Goal: Information Seeking & Learning: Learn about a topic

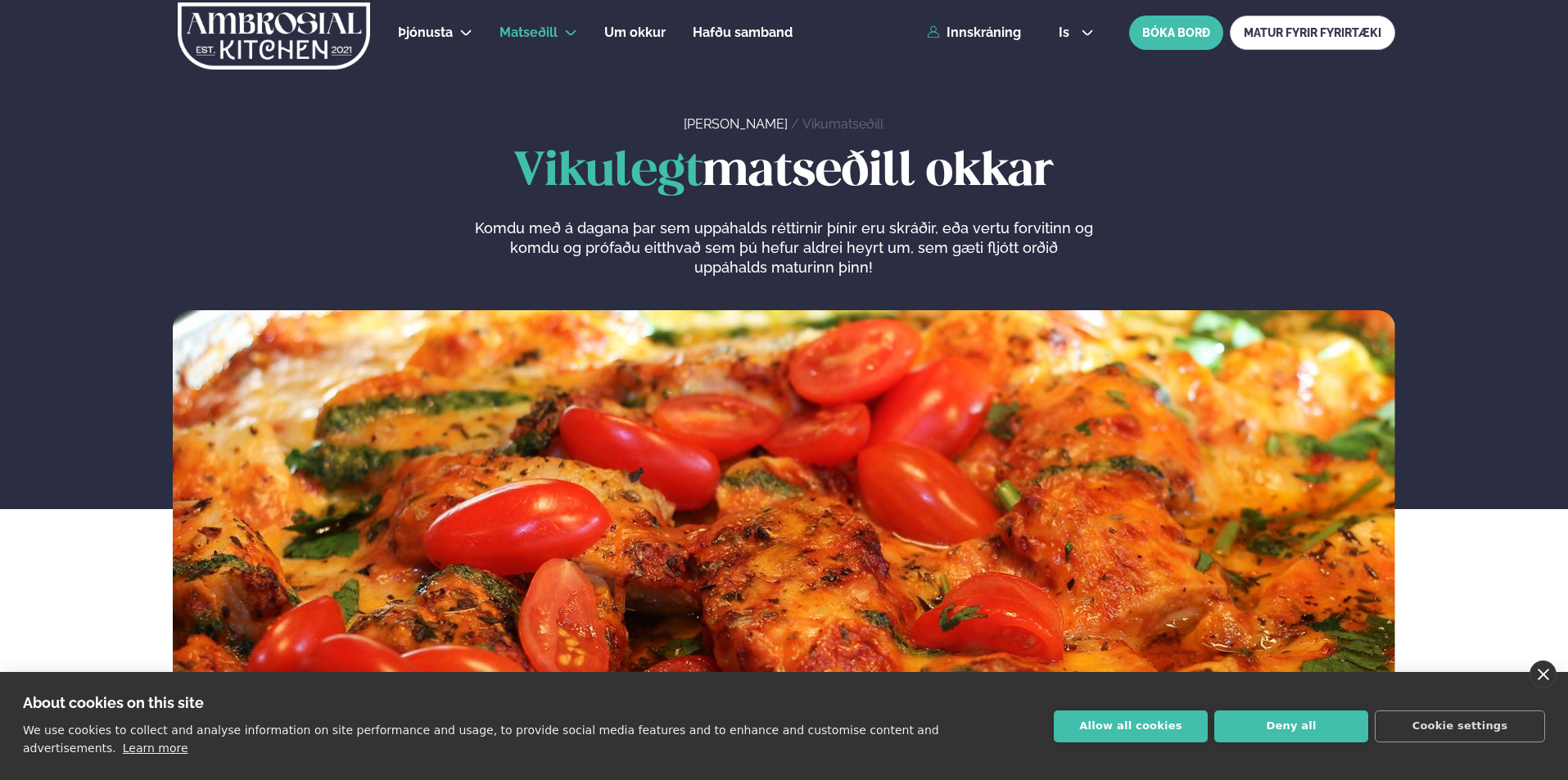
click at [1542, 685] on link "close" at bounding box center [1542, 675] width 27 height 28
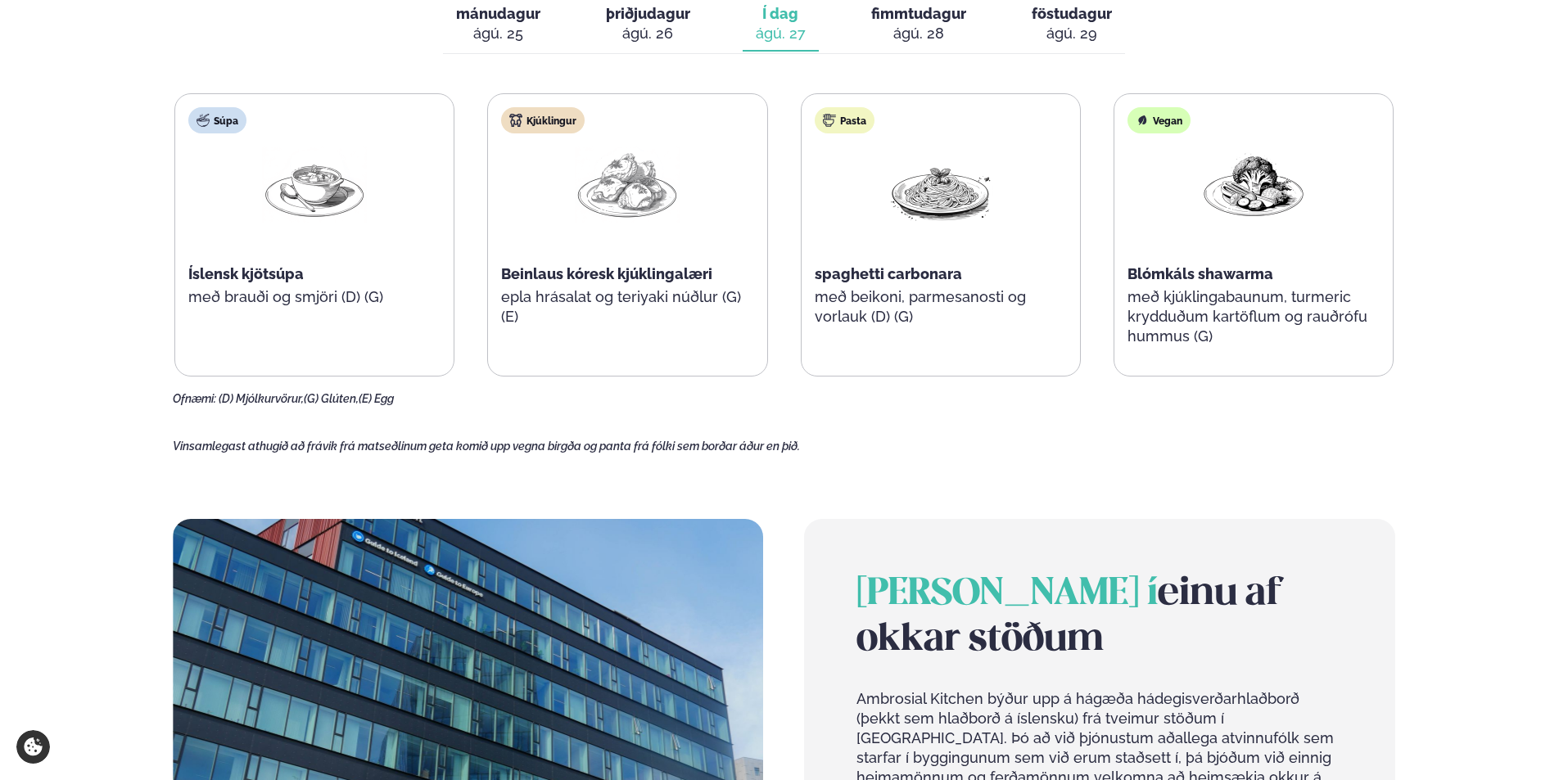
scroll to position [573, 0]
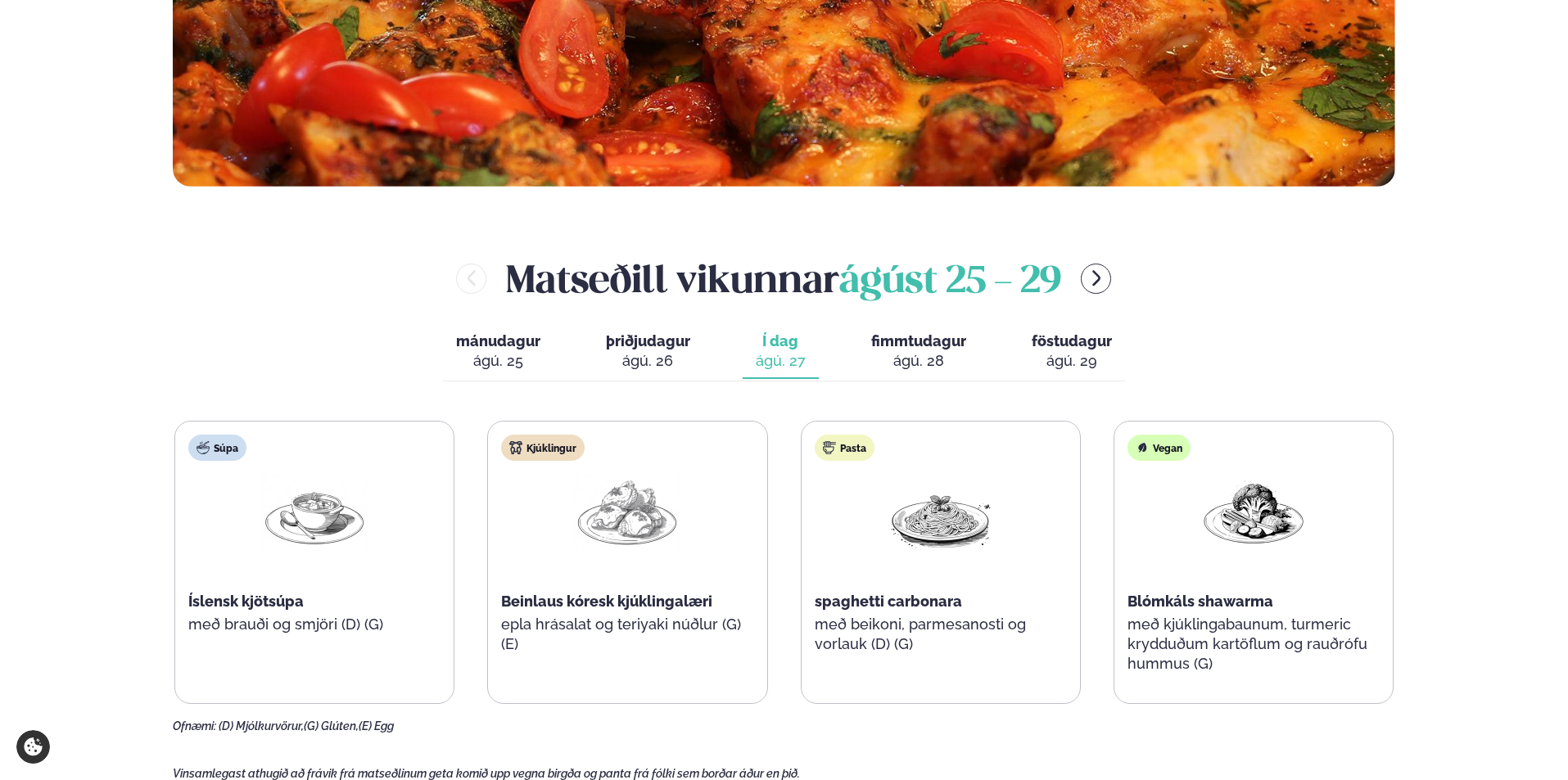
click at [645, 356] on div "ágú. 26" at bounding box center [648, 361] width 85 height 19
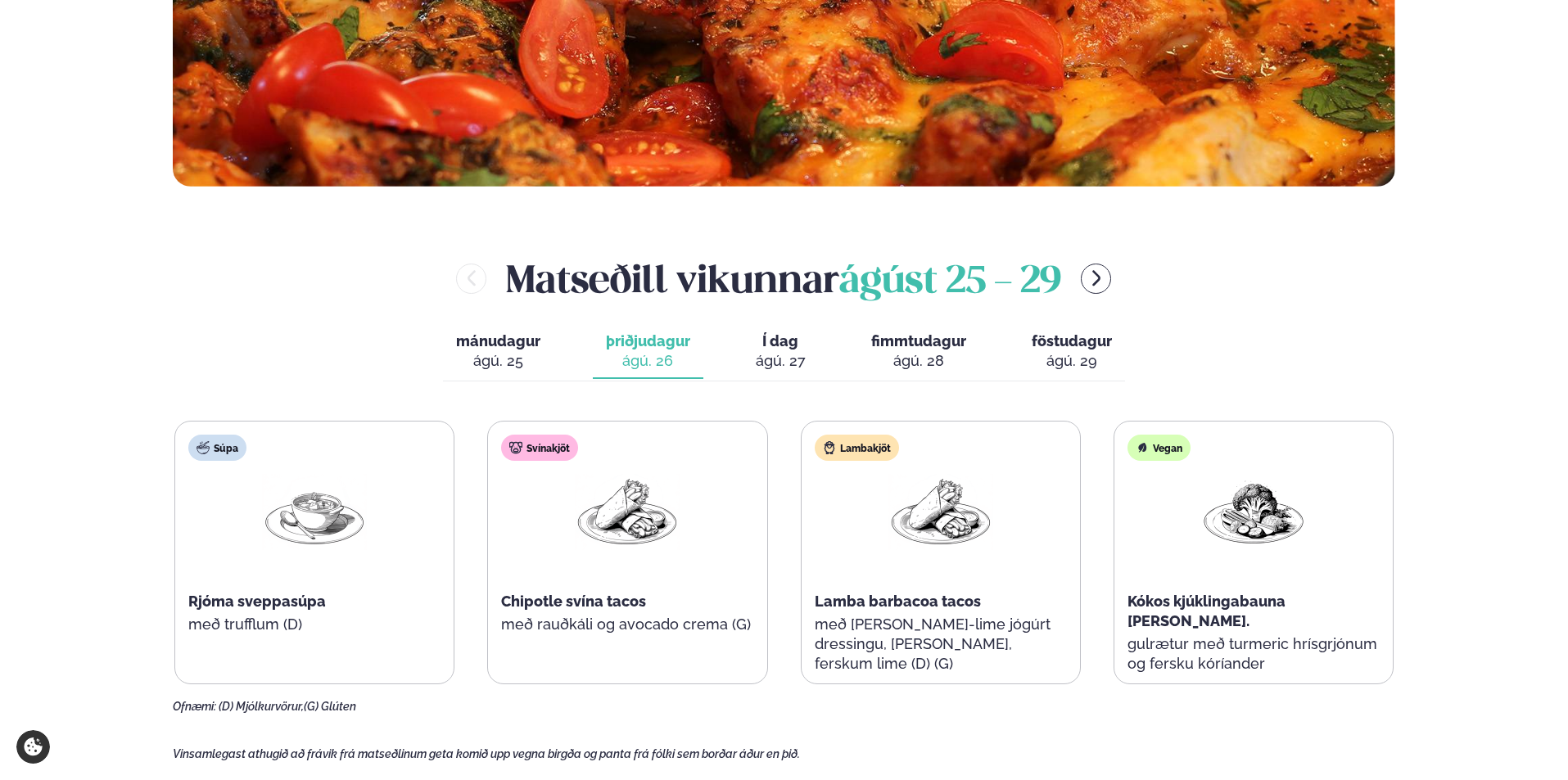
click at [541, 346] on span "mánudagur" at bounding box center [498, 342] width 85 height 18
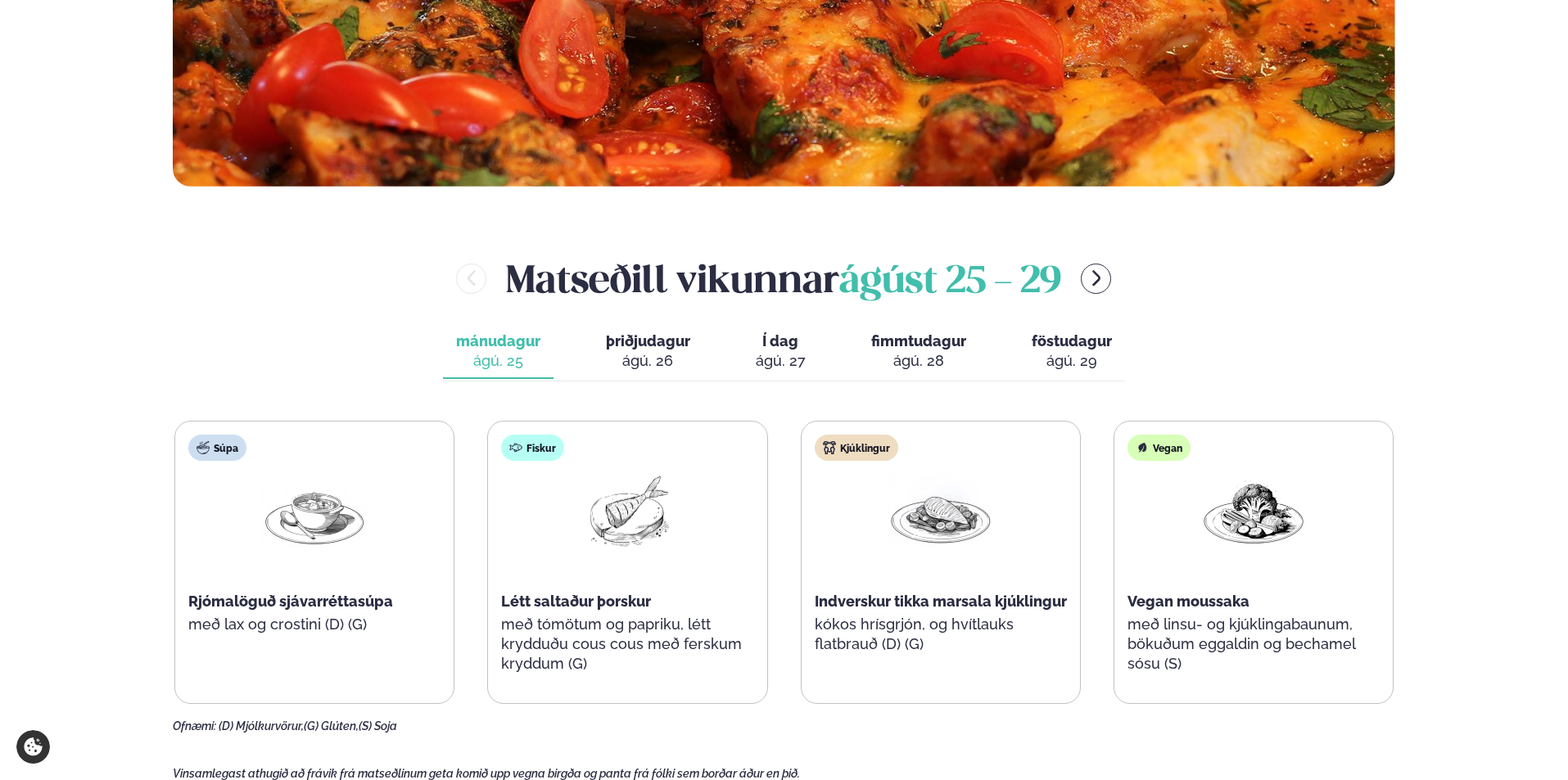
click at [775, 354] on div "ágú. 27" at bounding box center [780, 361] width 50 height 19
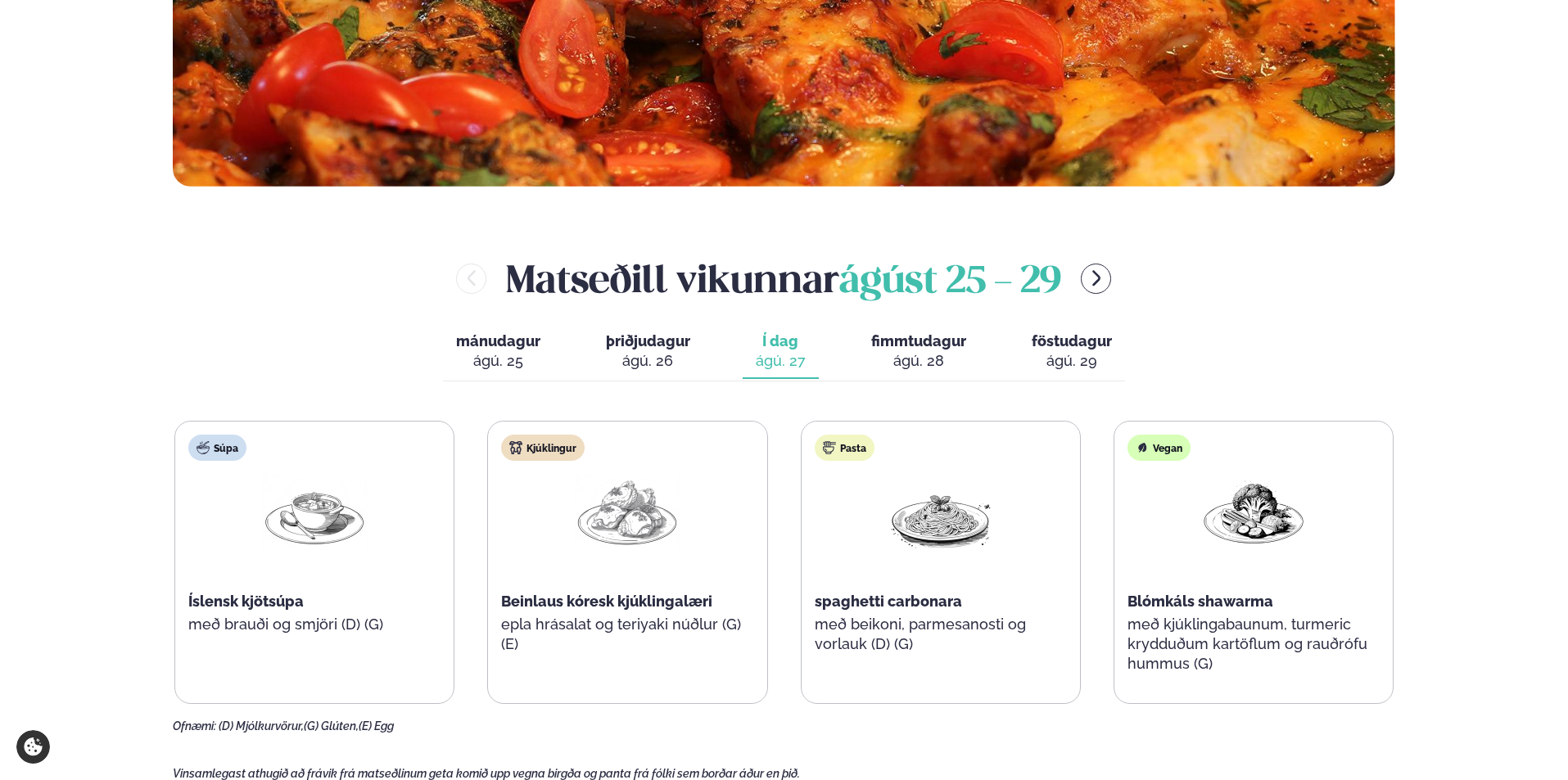
click at [922, 356] on div "ágú. 28" at bounding box center [919, 361] width 95 height 19
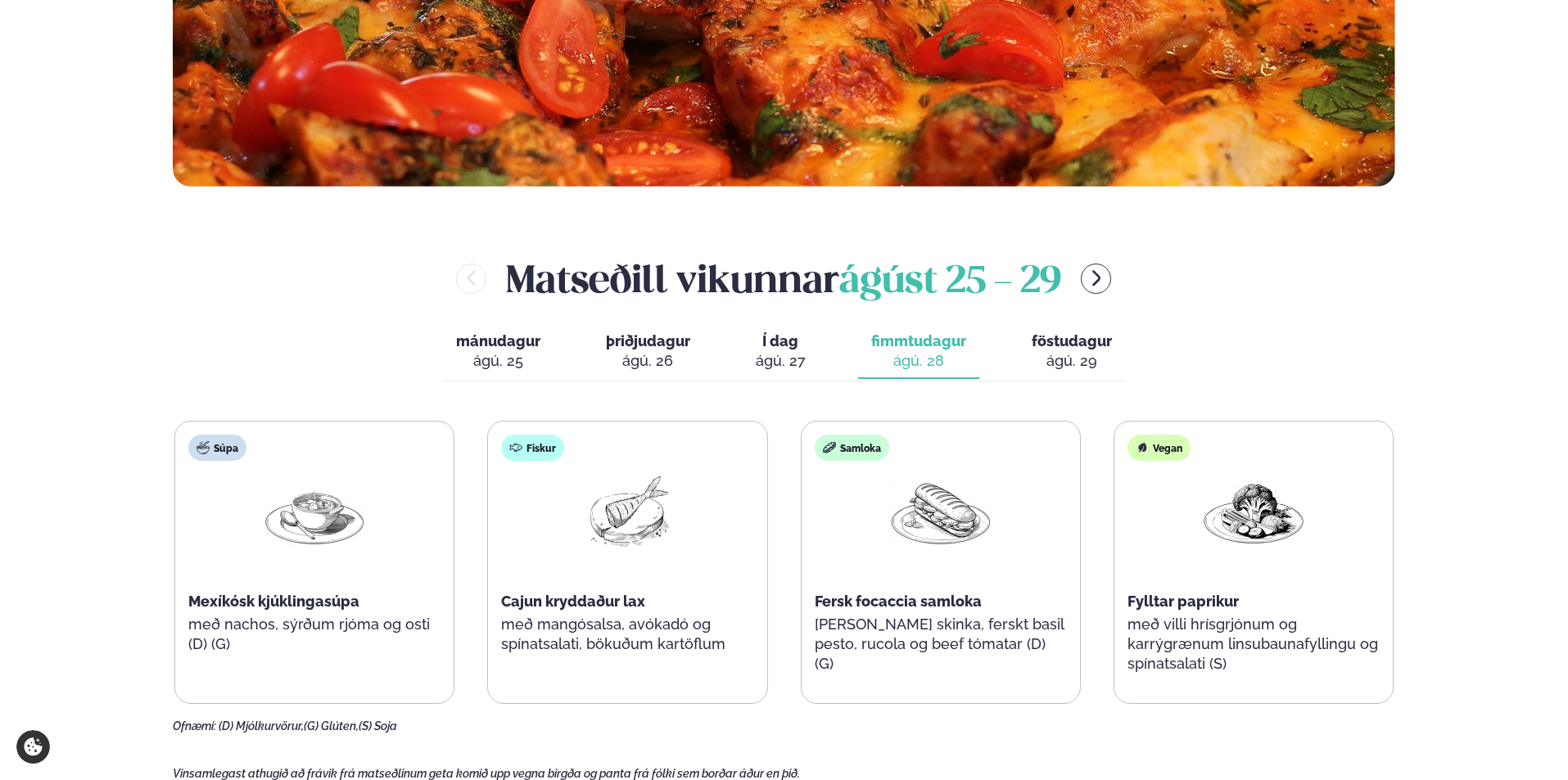
click at [1068, 357] on div "ágú. 29" at bounding box center [1071, 361] width 80 height 19
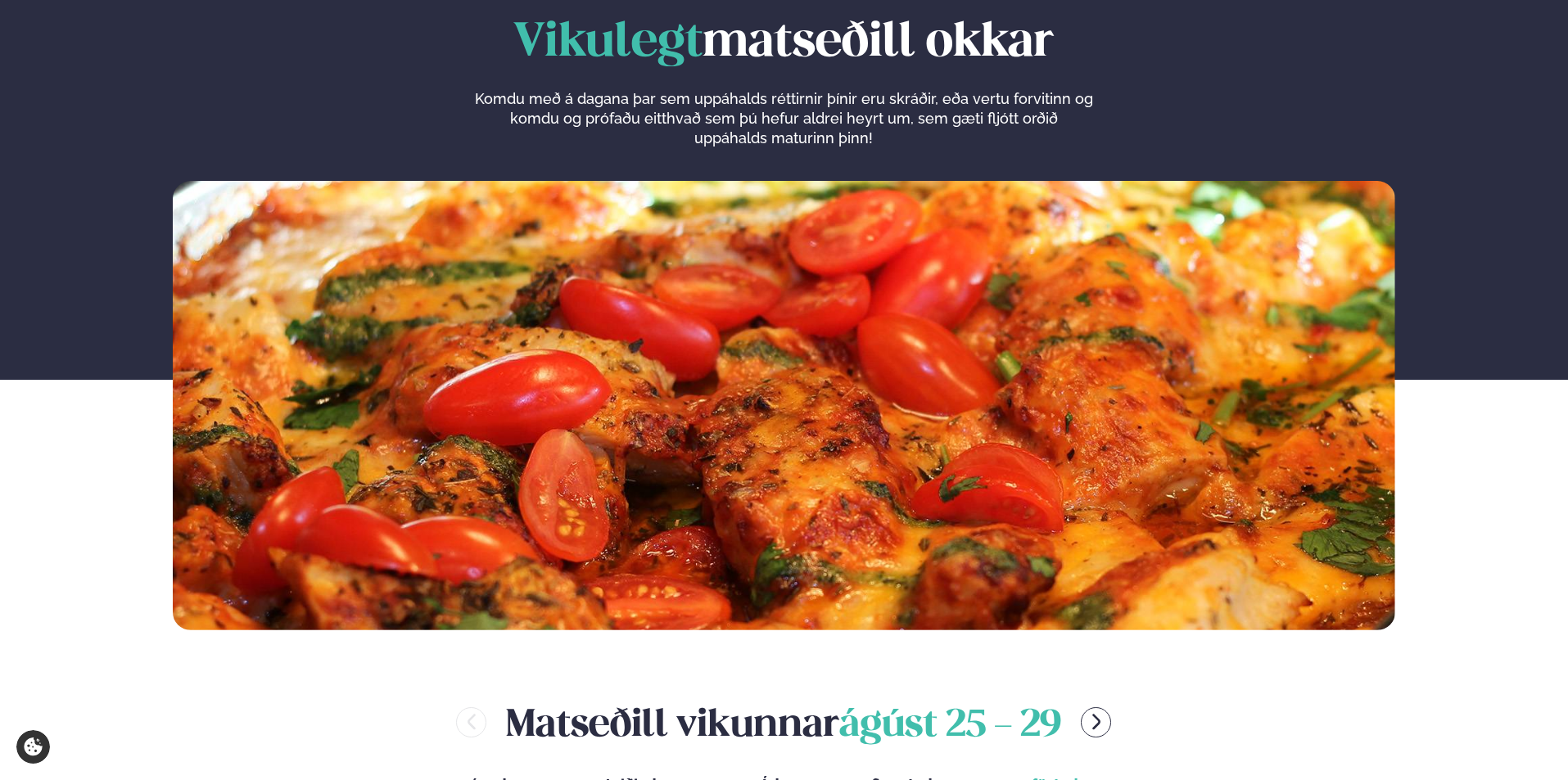
scroll to position [0, 0]
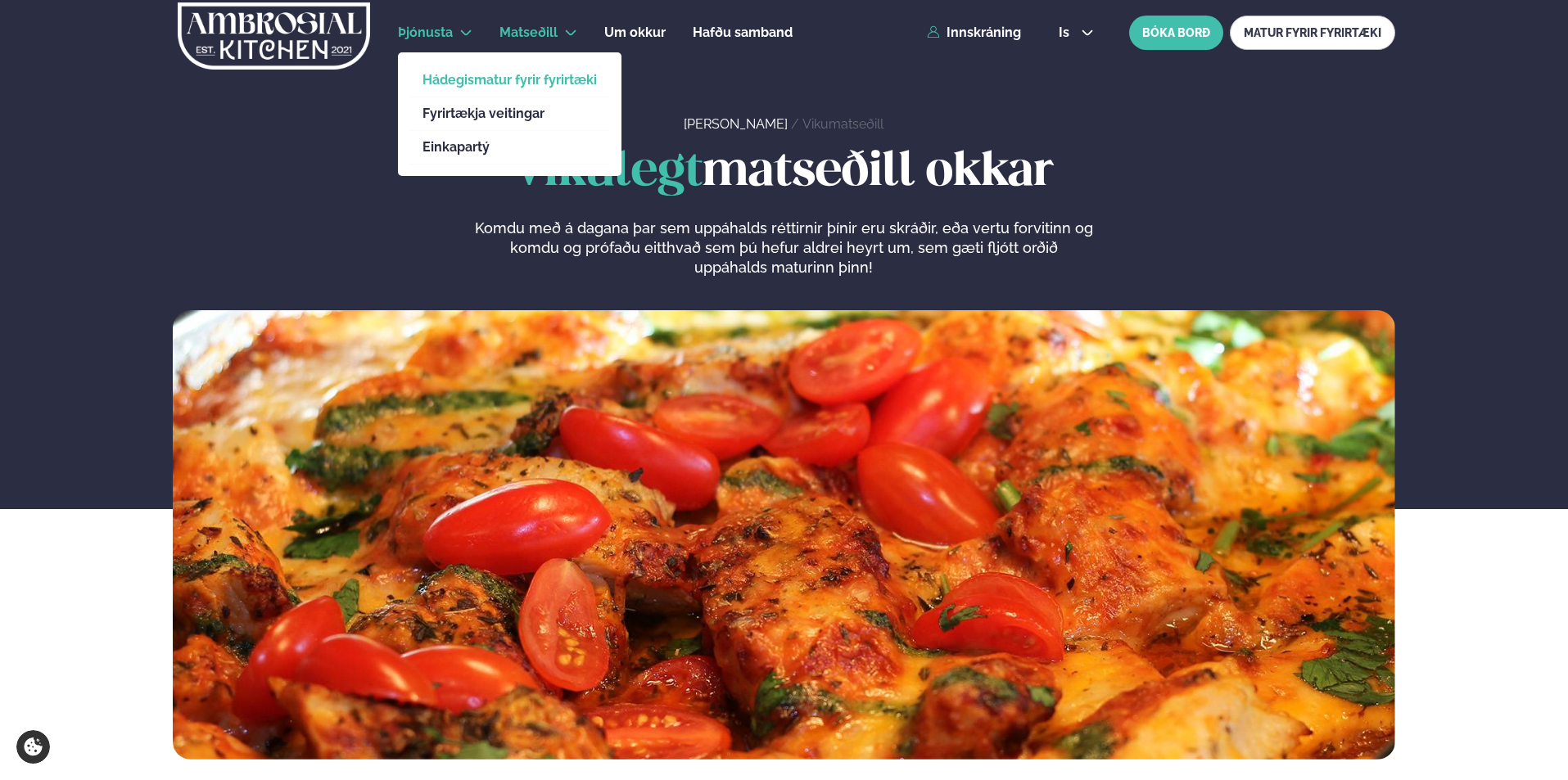
click at [493, 75] on link "Hádegismatur fyrir fyrirtæki" at bounding box center [510, 80] width 174 height 13
